Goal: Task Accomplishment & Management: Manage account settings

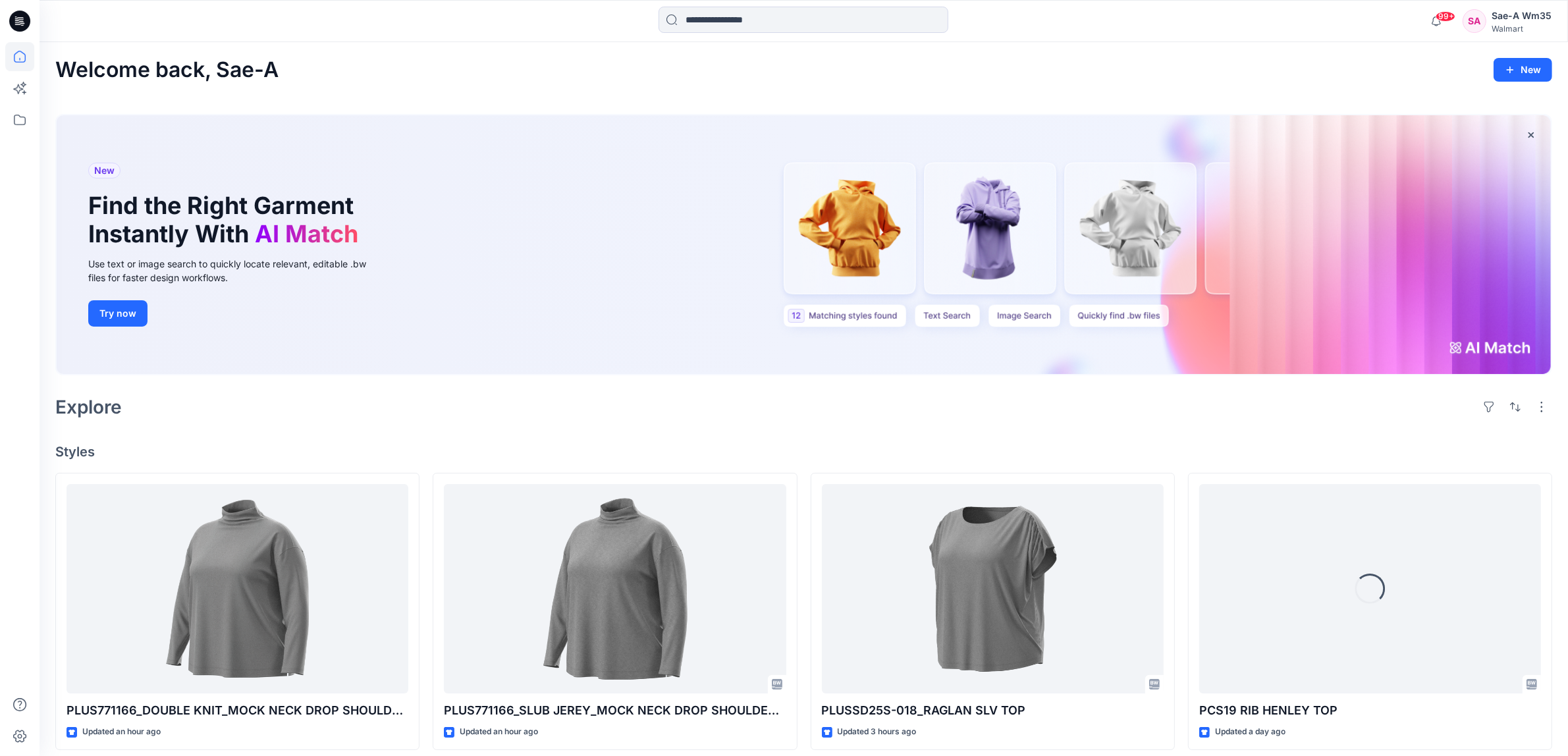
click at [1524, 18] on div "Sae-A Wm35" at bounding box center [1521, 16] width 60 height 16
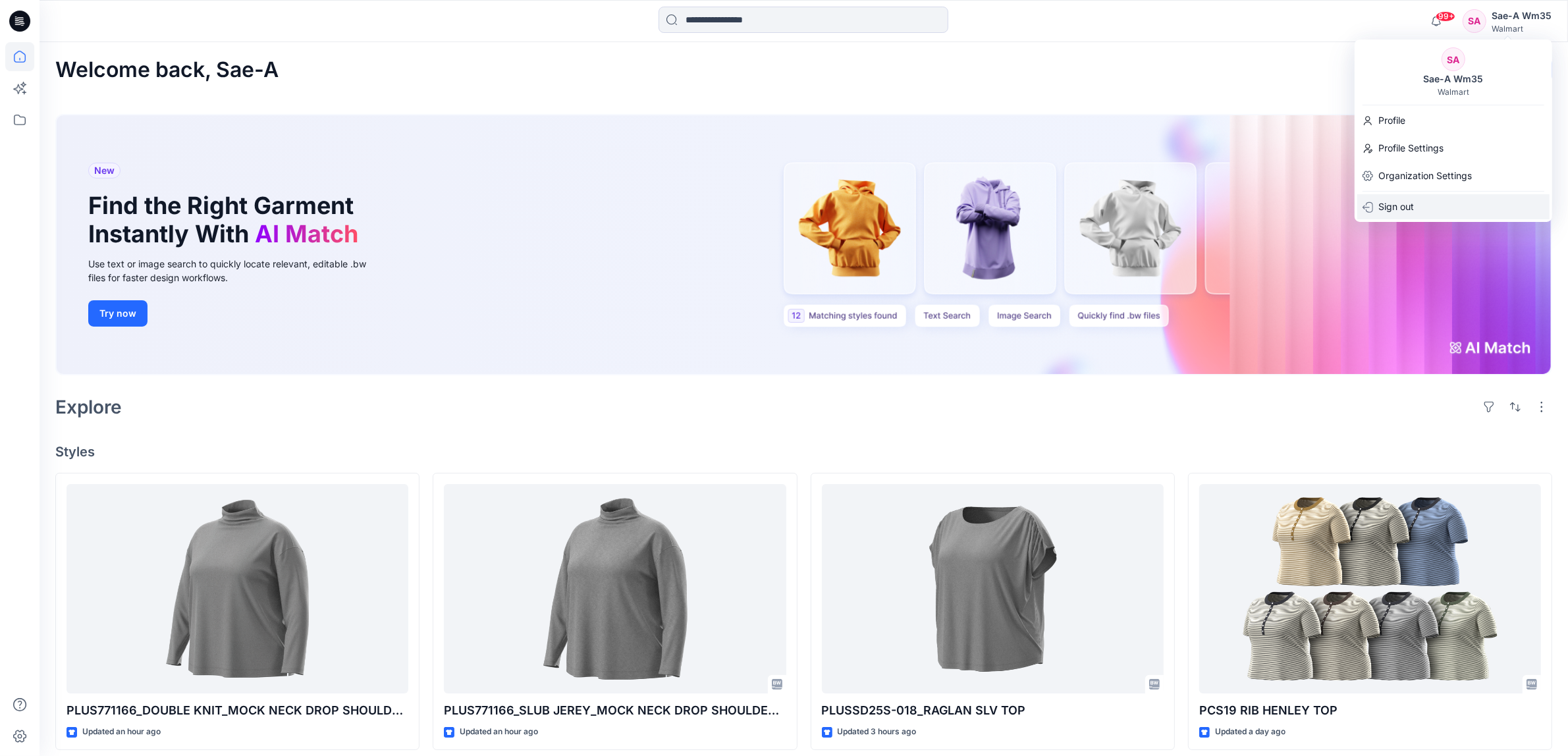
click at [1390, 208] on p "Sign out" at bounding box center [1396, 207] width 36 height 25
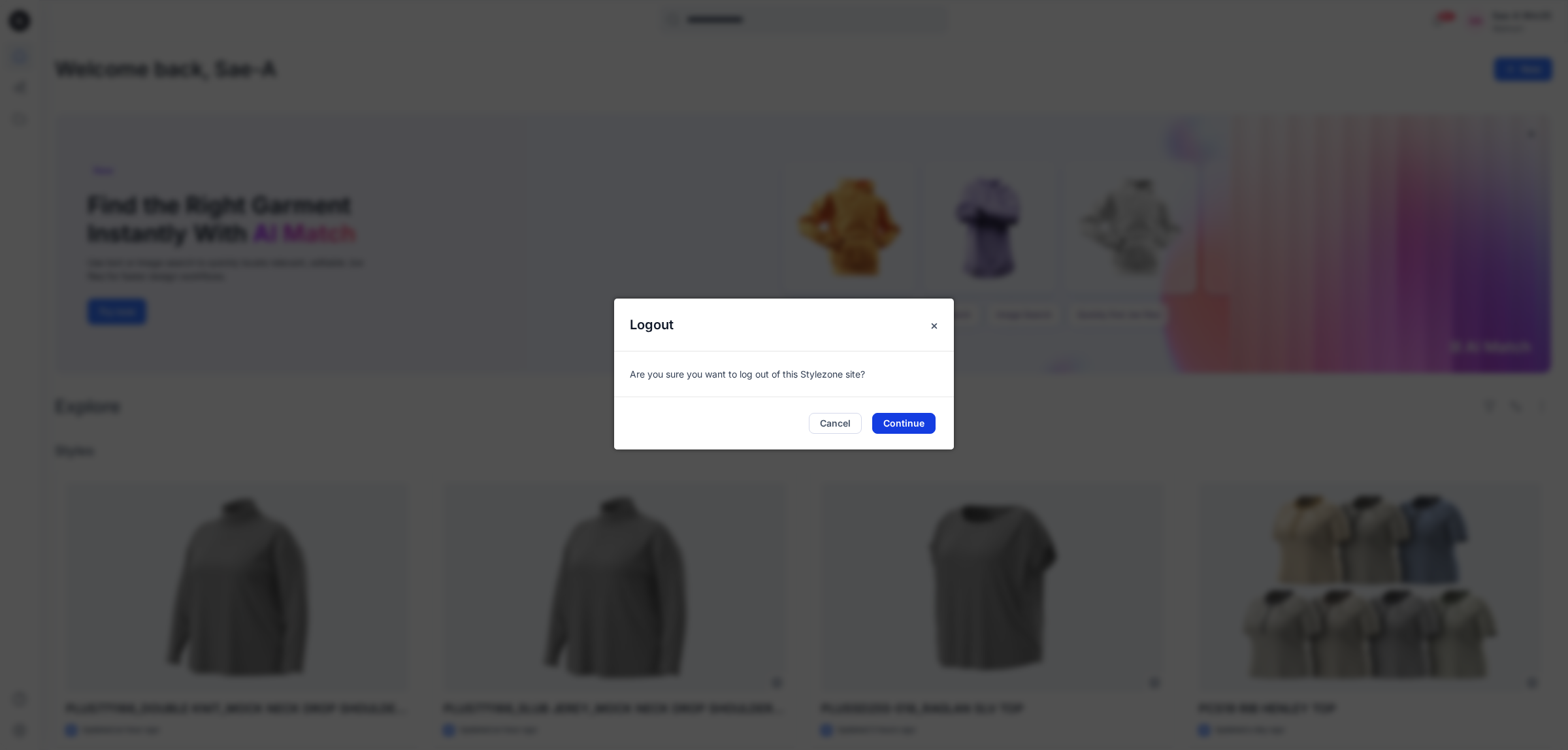
click at [912, 422] on button "Continue" at bounding box center [904, 423] width 64 height 21
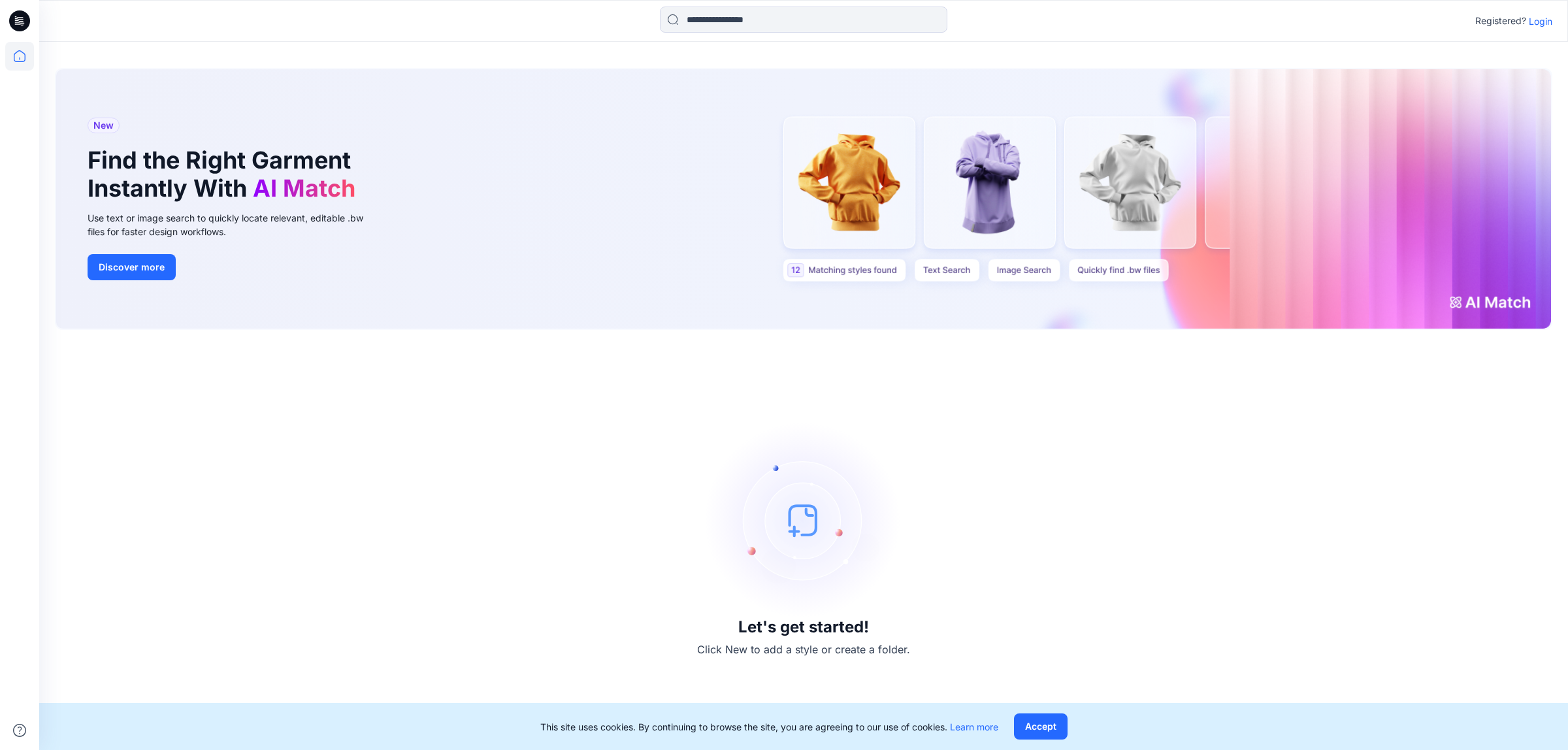
click at [1542, 27] on p "Login" at bounding box center [1541, 21] width 23 height 13
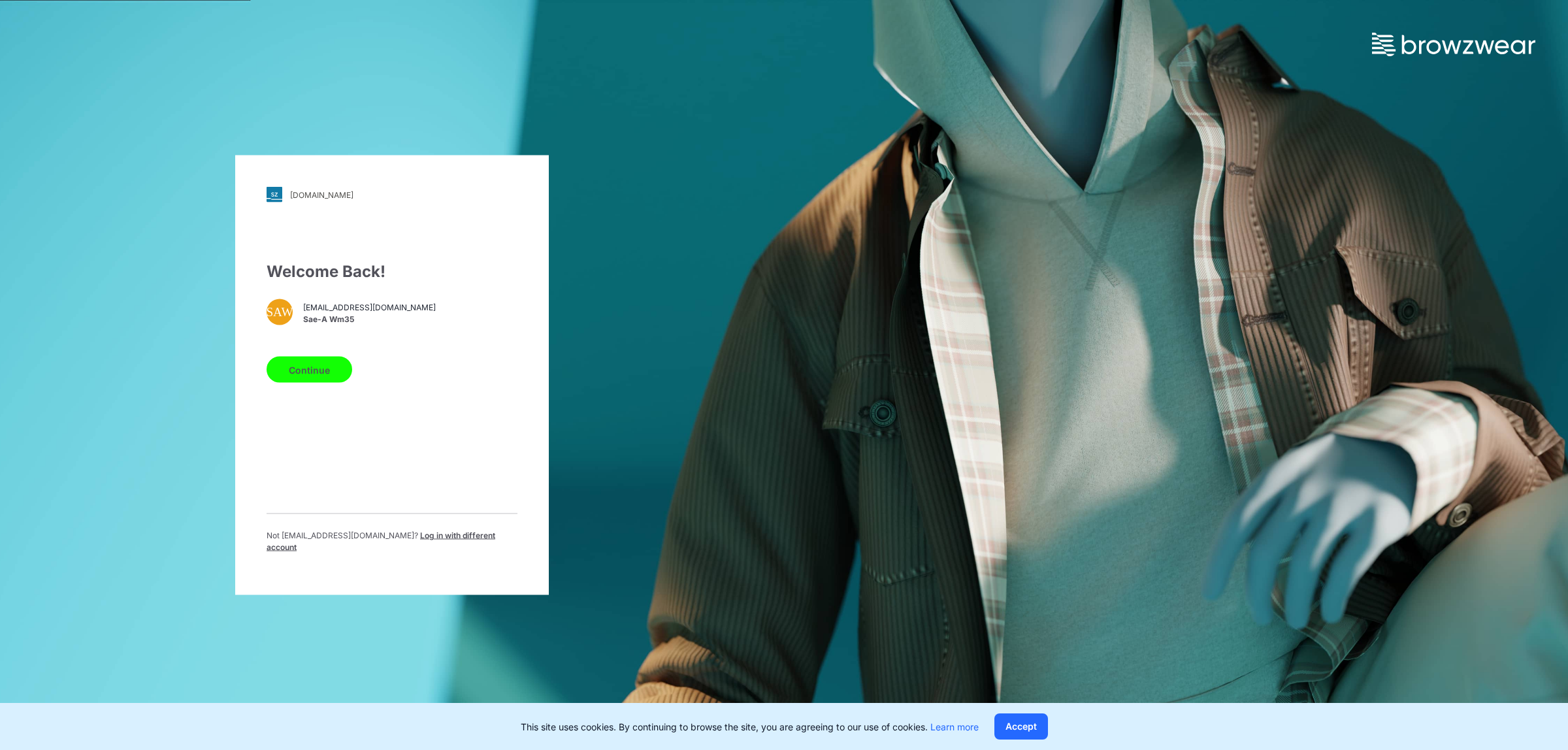
click at [299, 380] on button "Continue" at bounding box center [310, 369] width 86 height 26
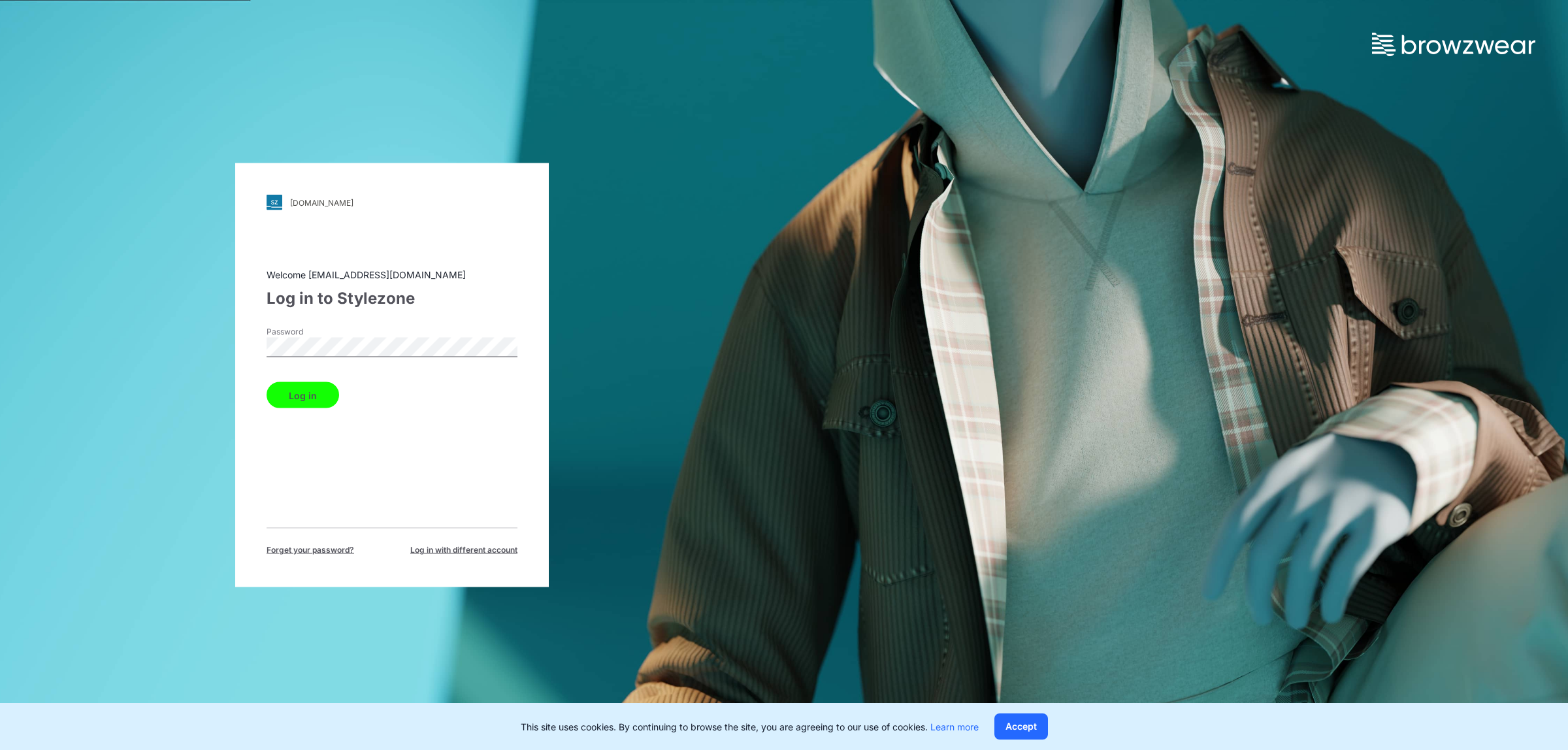
click at [497, 334] on div "Password" at bounding box center [392, 346] width 251 height 40
click at [328, 392] on button "Log in" at bounding box center [303, 395] width 72 height 26
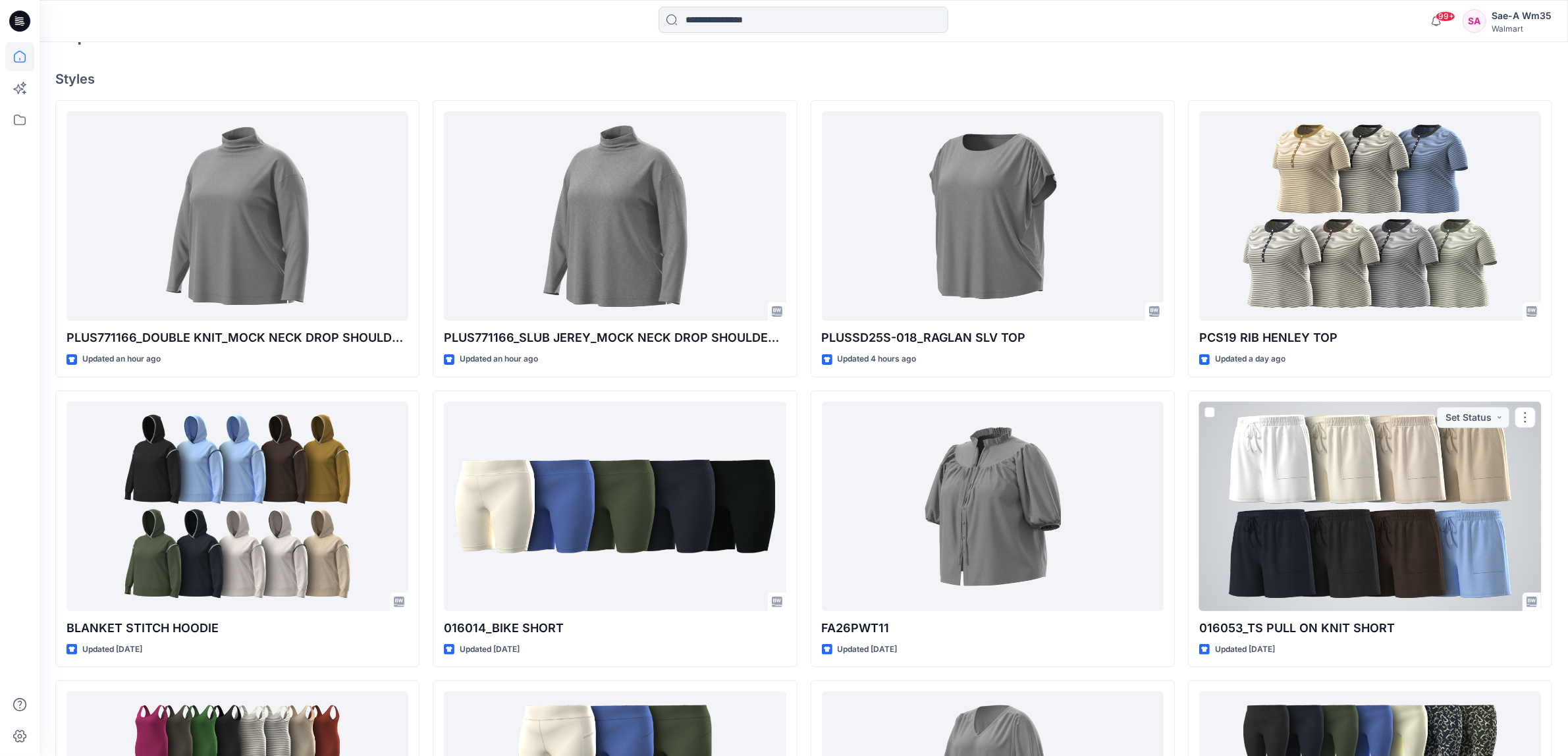
scroll to position [307, 0]
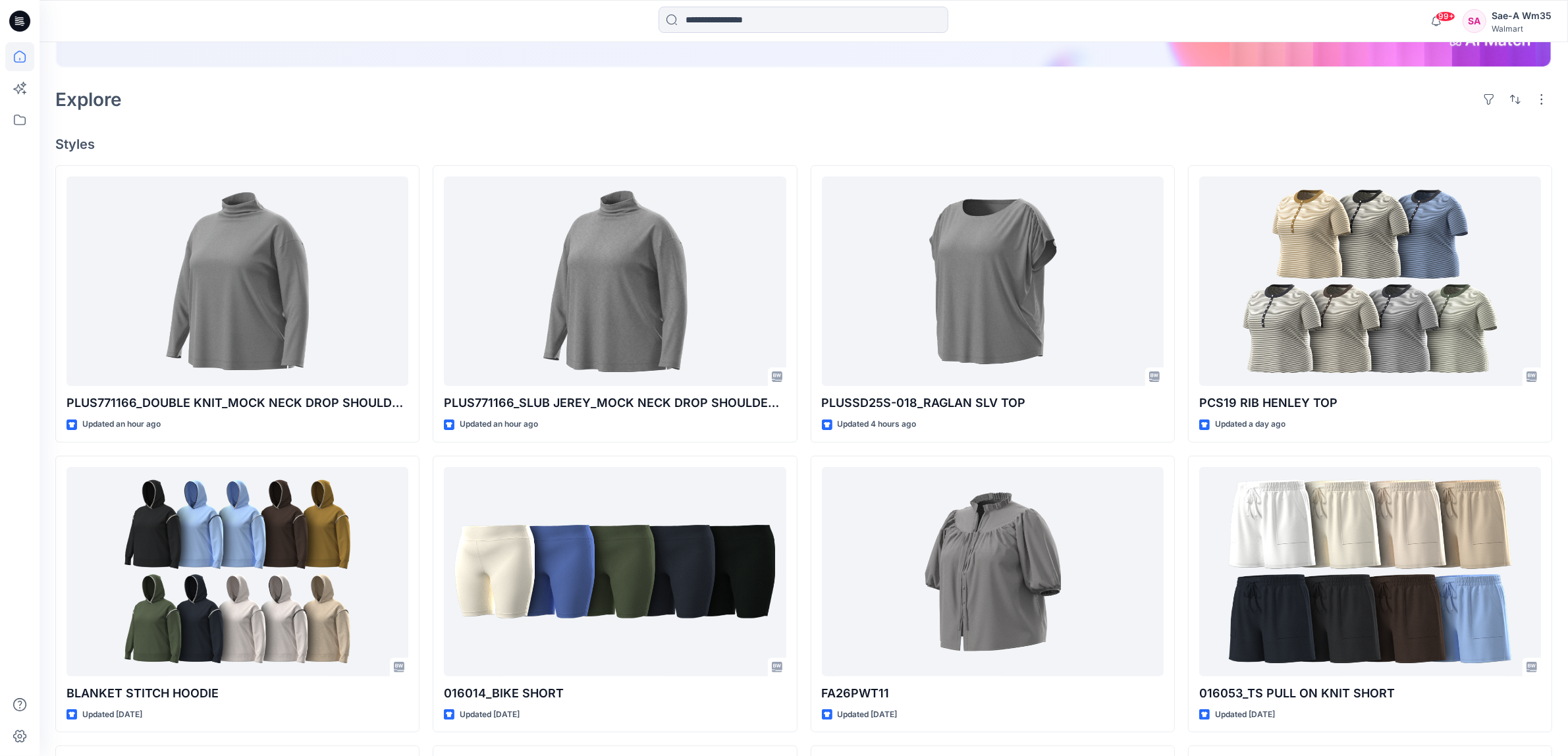
click at [423, 112] on div "Explore" at bounding box center [804, 99] width 1496 height 32
